Goal: Navigation & Orientation: Find specific page/section

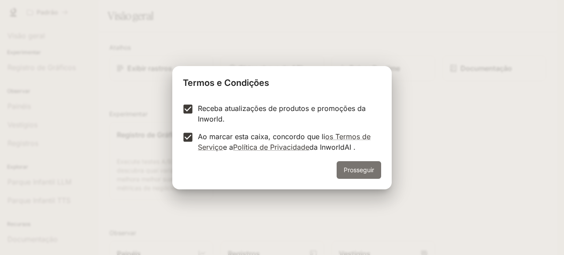
click at [352, 174] on font "Prosseguir" at bounding box center [359, 169] width 30 height 11
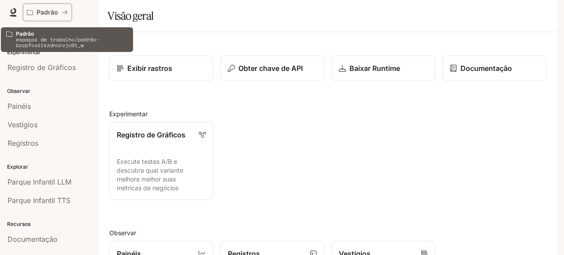
click at [60, 15] on div "Padrão" at bounding box center [44, 12] width 35 height 7
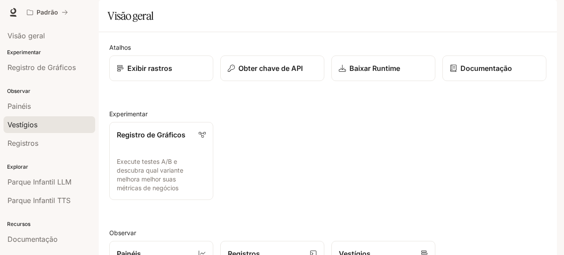
click at [33, 123] on font "Vestígios" at bounding box center [22, 124] width 30 height 9
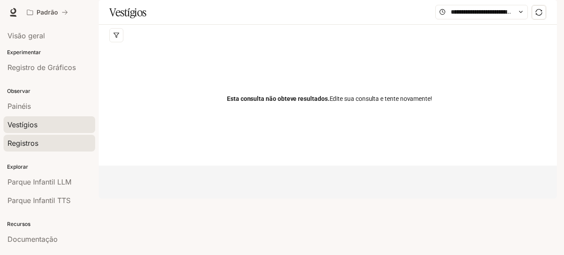
click at [26, 146] on font "Registros" at bounding box center [22, 143] width 31 height 9
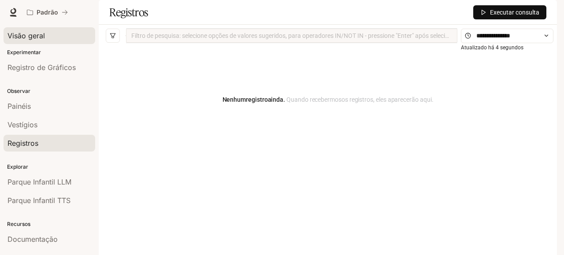
click at [42, 34] on font "Visão geral" at bounding box center [25, 35] width 37 height 9
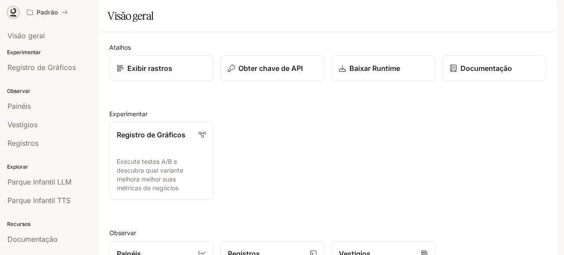
click at [7, 9] on link at bounding box center [13, 12] width 12 height 12
click at [494, 16] on span "Documentação" at bounding box center [505, 12] width 44 height 11
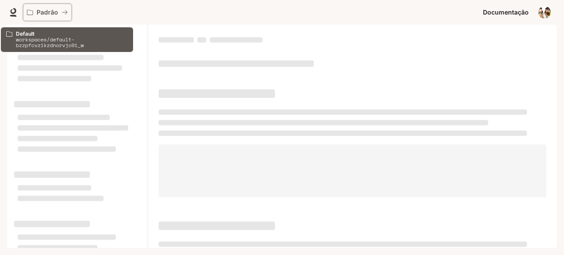
click at [35, 17] on button "Padrão" at bounding box center [47, 13] width 49 height 18
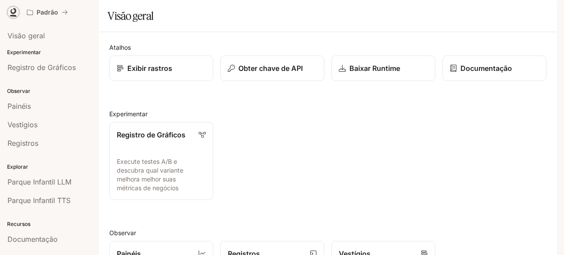
click at [11, 10] on icon at bounding box center [14, 11] width 6 height 6
